Goal: Task Accomplishment & Management: Manage account settings

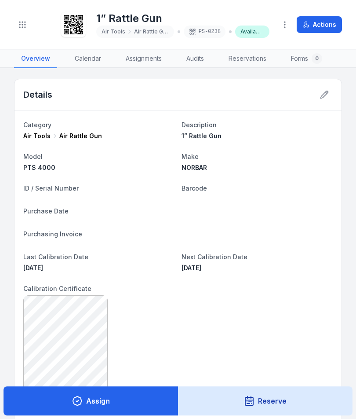
click at [328, 93] on icon at bounding box center [324, 94] width 7 height 7
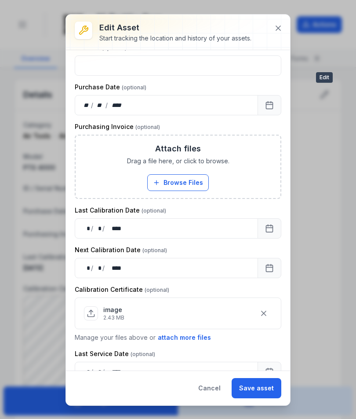
scroll to position [227, 0]
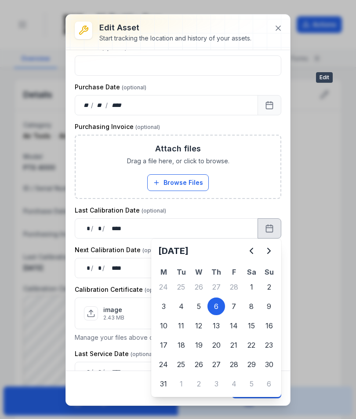
click at [269, 250] on icon "Next" at bounding box center [269, 250] width 3 height 5
click at [269, 250] on icon "Next" at bounding box center [269, 250] width 11 height 11
click at [271, 249] on icon "Next" at bounding box center [269, 250] width 11 height 11
click at [270, 248] on icon "Next" at bounding box center [269, 250] width 11 height 11
click at [271, 249] on icon "Next" at bounding box center [269, 250] width 11 height 11
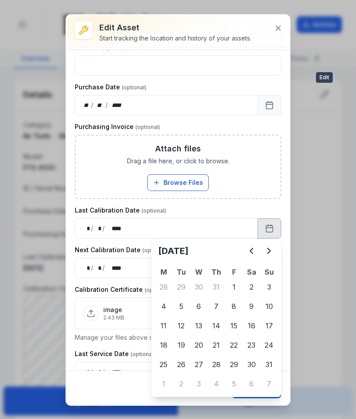
click at [271, 249] on icon "Next" at bounding box center [269, 250] width 11 height 11
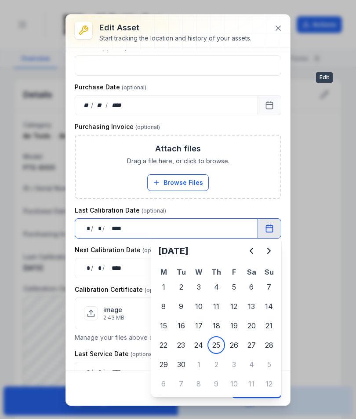
click at [166, 321] on div "image 2.43 MB" at bounding box center [178, 313] width 188 height 17
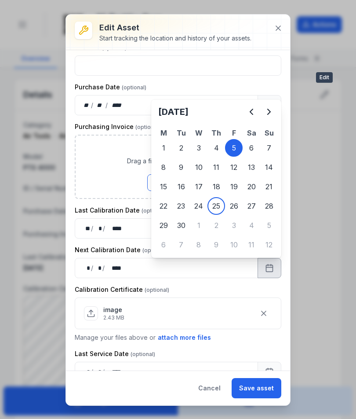
click at [270, 111] on icon "Next" at bounding box center [269, 111] width 3 height 5
click at [270, 110] on icon "Next" at bounding box center [269, 111] width 11 height 11
click at [271, 110] on icon "Next" at bounding box center [269, 111] width 11 height 11
click at [270, 110] on icon "Next" at bounding box center [269, 111] width 11 height 11
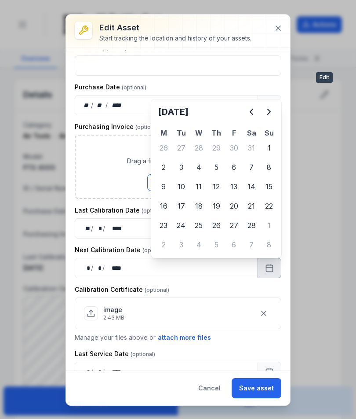
click at [271, 110] on icon "Next" at bounding box center [269, 111] width 11 height 11
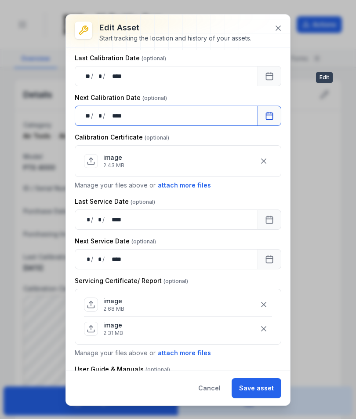
scroll to position [372, 0]
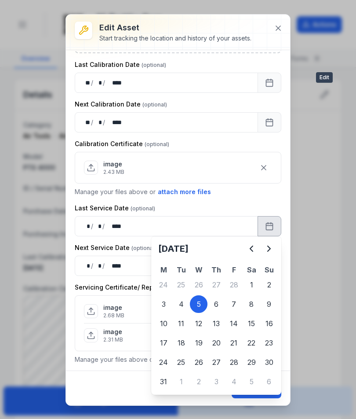
click at [274, 247] on icon "Next" at bounding box center [269, 248] width 11 height 11
click at [273, 246] on icon "Next" at bounding box center [269, 248] width 11 height 11
click at [274, 247] on icon "Next" at bounding box center [269, 248] width 11 height 11
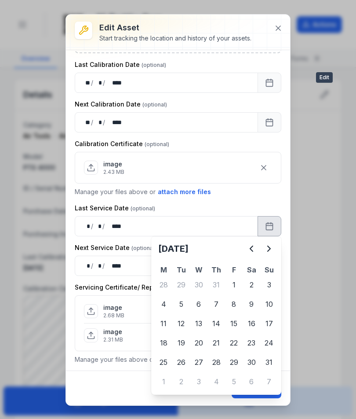
click at [274, 246] on icon "Next" at bounding box center [269, 248] width 11 height 11
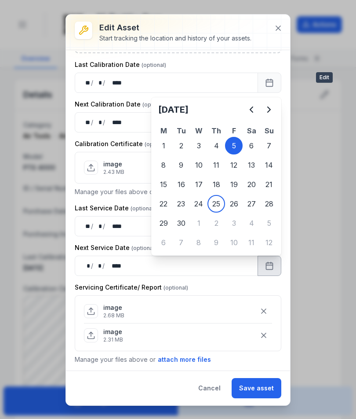
click at [271, 111] on icon "Next" at bounding box center [269, 109] width 11 height 11
click at [273, 110] on icon "Next" at bounding box center [269, 109] width 11 height 11
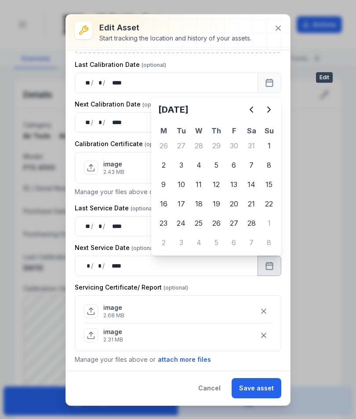
click at [274, 108] on icon "Next" at bounding box center [269, 109] width 11 height 11
click at [275, 108] on button "Next" at bounding box center [269, 110] width 18 height 18
click at [253, 109] on icon "Previous" at bounding box center [251, 109] width 11 height 11
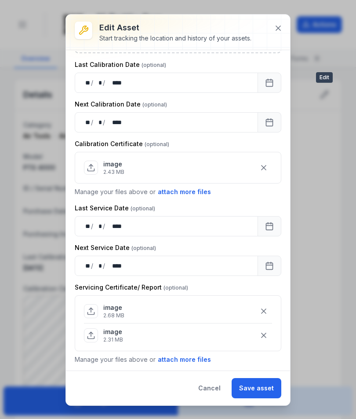
click at [183, 192] on button "attach more files" at bounding box center [184, 192] width 54 height 10
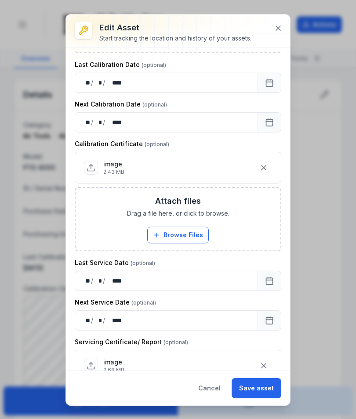
click at [192, 241] on button "Browse Files" at bounding box center [178, 234] width 62 height 17
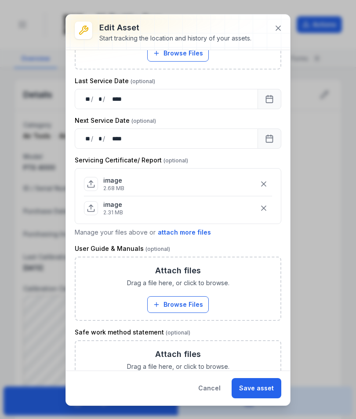
scroll to position [590, 0]
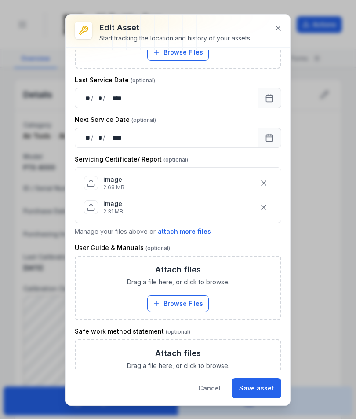
click at [185, 232] on button "attach more files" at bounding box center [184, 231] width 54 height 10
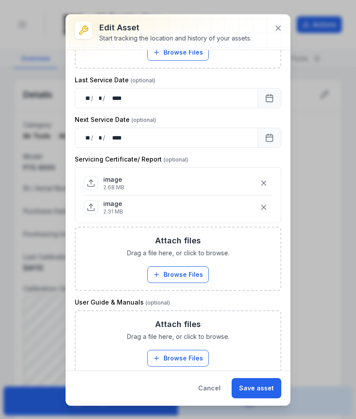
click at [190, 276] on button "Browse Files" at bounding box center [178, 274] width 62 height 17
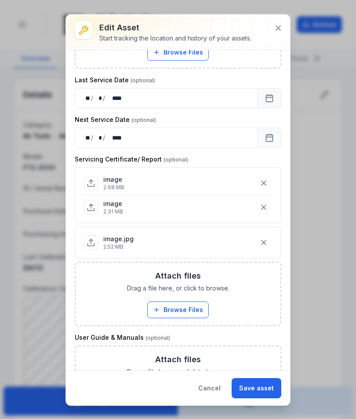
click at [195, 310] on button "Browse Files" at bounding box center [178, 309] width 62 height 17
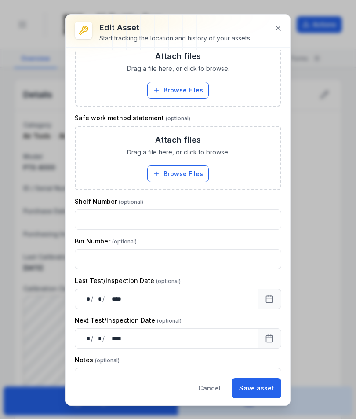
scroll to position [920, 0]
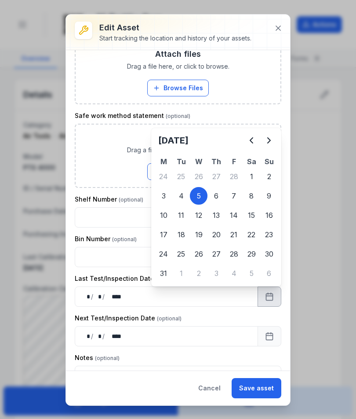
click at [270, 142] on icon "Next" at bounding box center [269, 140] width 11 height 11
click at [267, 141] on icon "Next" at bounding box center [269, 140] width 11 height 11
click at [271, 139] on icon "Next" at bounding box center [269, 140] width 11 height 11
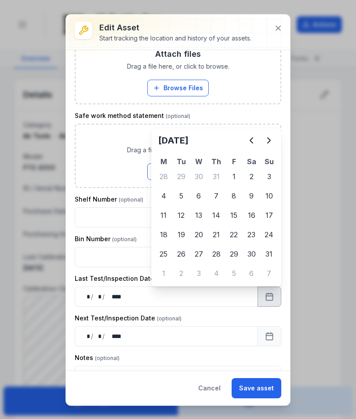
click at [274, 139] on icon "Next" at bounding box center [269, 140] width 11 height 11
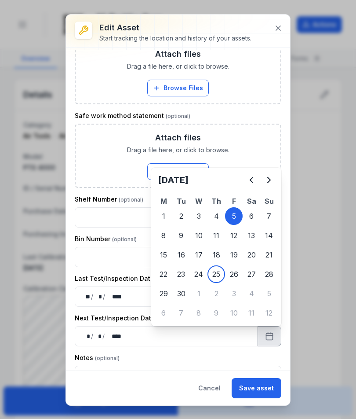
click at [274, 175] on icon "Next" at bounding box center [269, 180] width 11 height 11
click at [275, 176] on button "Next" at bounding box center [269, 180] width 18 height 18
click at [276, 175] on button "Next" at bounding box center [269, 180] width 18 height 18
click at [277, 171] on div "[DATE]" at bounding box center [216, 183] width 123 height 25
click at [273, 178] on icon "Next" at bounding box center [269, 180] width 11 height 11
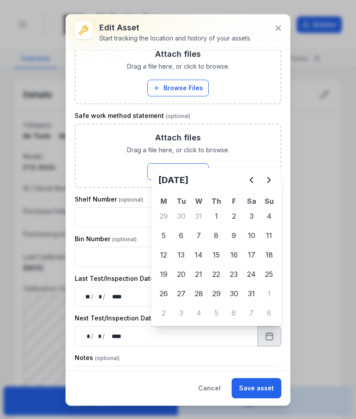
click at [275, 176] on button "Next" at bounding box center [269, 180] width 18 height 18
click at [276, 175] on button "Next" at bounding box center [269, 180] width 18 height 18
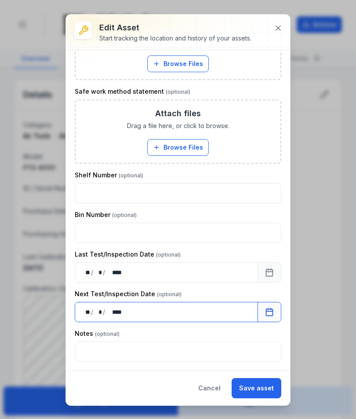
scroll to position [944, 0]
click at [255, 389] on button "Save asset" at bounding box center [257, 388] width 50 height 20
